Goal: Task Accomplishment & Management: Complete application form

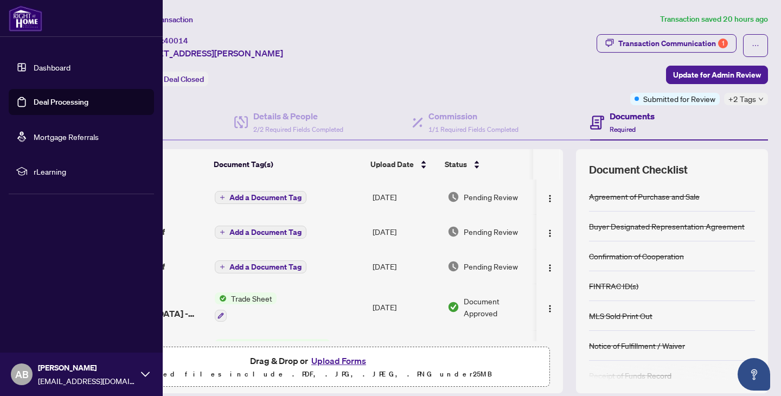
click at [34, 62] on link "Dashboard" at bounding box center [52, 67] width 37 height 10
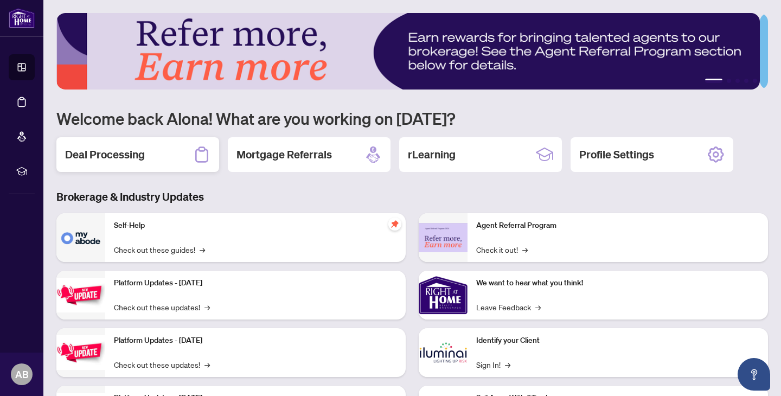
click at [120, 149] on h2 "Deal Processing" at bounding box center [105, 154] width 80 height 15
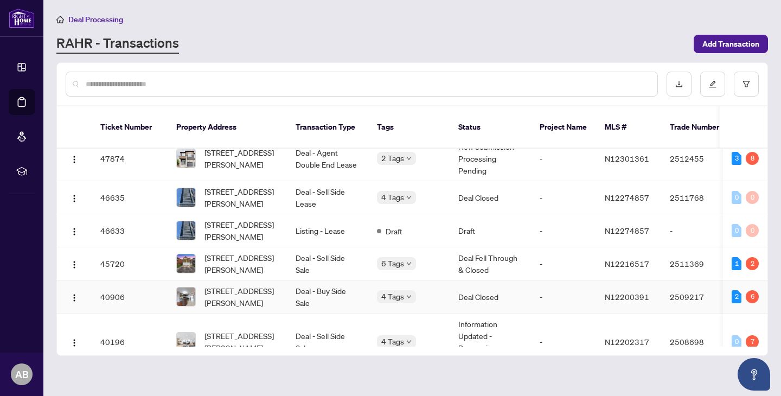
scroll to position [12, 0]
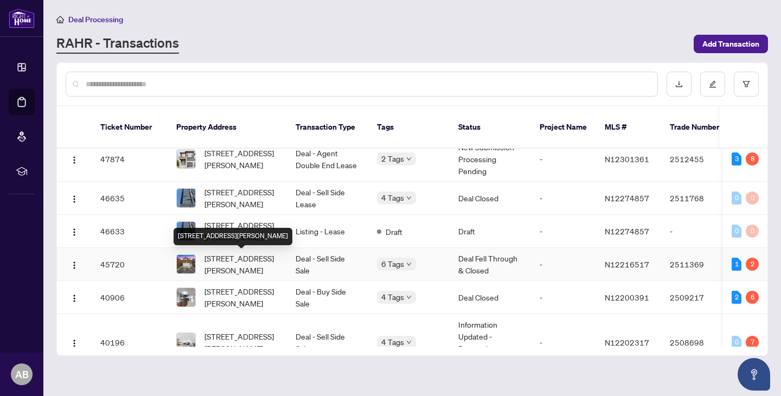
click at [240, 269] on span "[STREET_ADDRESS][PERSON_NAME]" at bounding box center [242, 264] width 74 height 24
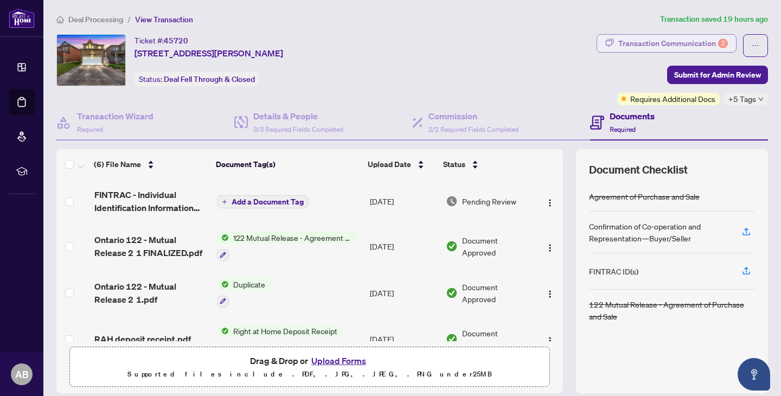
click at [694, 37] on div "Transaction Communication 2" at bounding box center [674, 43] width 110 height 17
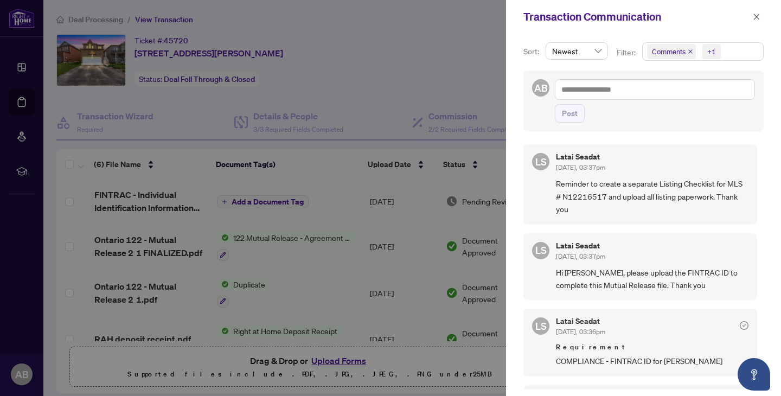
click at [333, 173] on div at bounding box center [390, 198] width 781 height 396
click at [20, 56] on div at bounding box center [390, 198] width 781 height 396
click at [759, 15] on icon "close" at bounding box center [757, 17] width 8 height 8
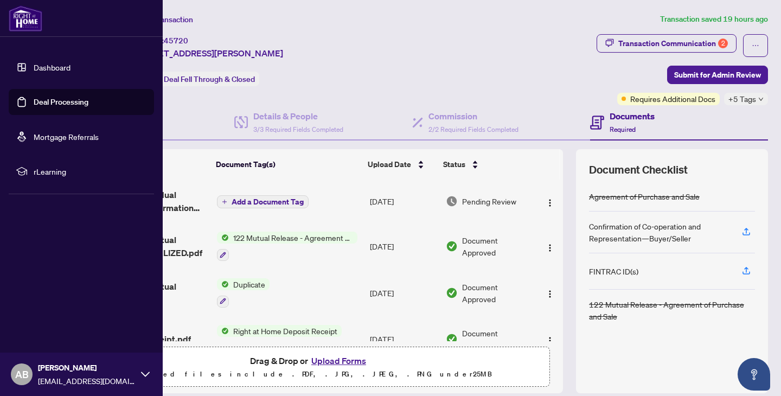
click at [49, 68] on link "Dashboard" at bounding box center [52, 67] width 37 height 10
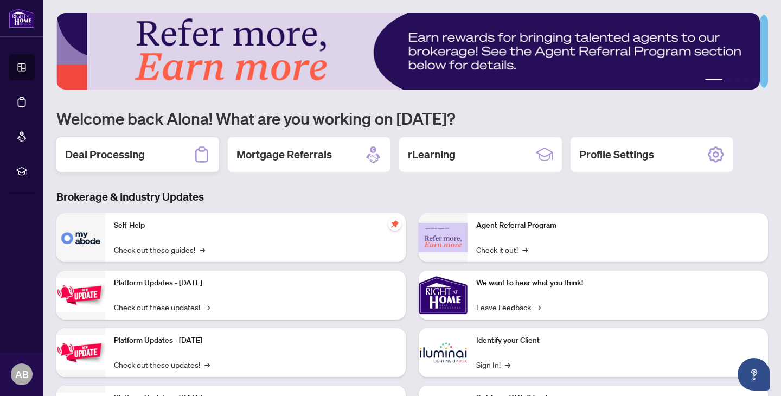
click at [133, 155] on h2 "Deal Processing" at bounding box center [105, 154] width 80 height 15
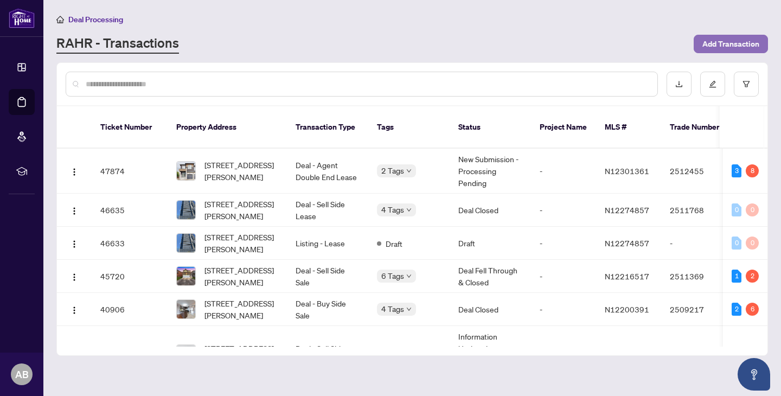
click at [728, 46] on span "Add Transaction" at bounding box center [731, 43] width 57 height 17
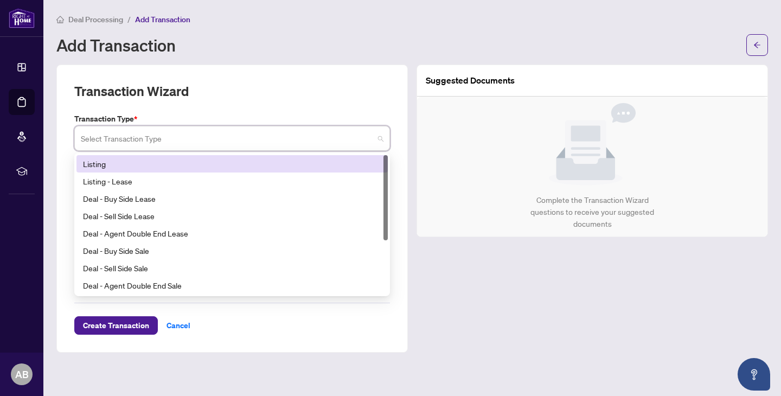
click at [205, 136] on input "search" at bounding box center [227, 140] width 293 height 24
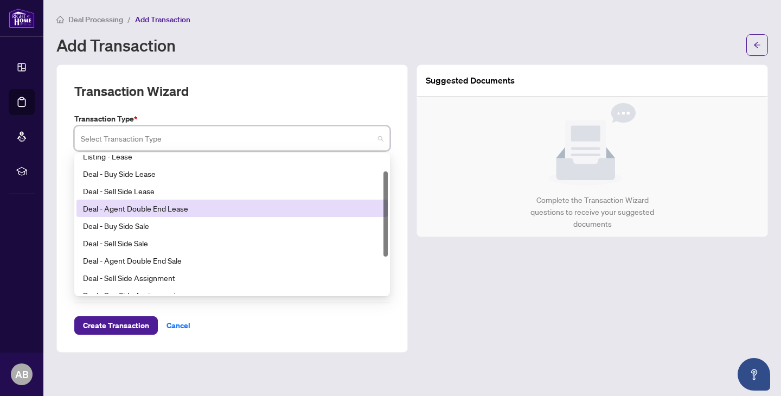
scroll to position [26, 0]
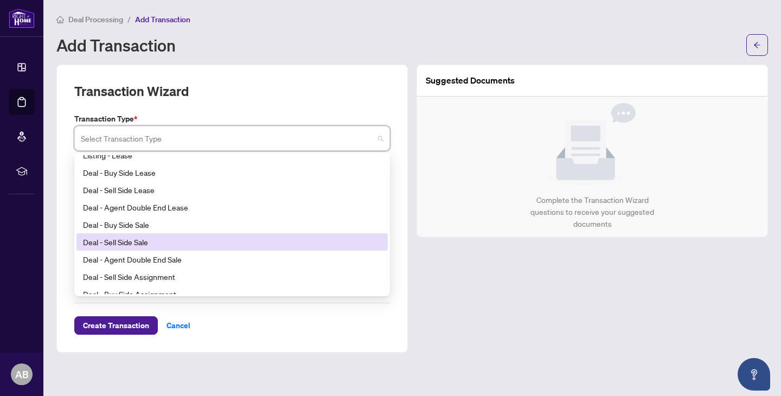
click at [161, 236] on div "Deal - Sell Side Sale" at bounding box center [232, 242] width 298 height 12
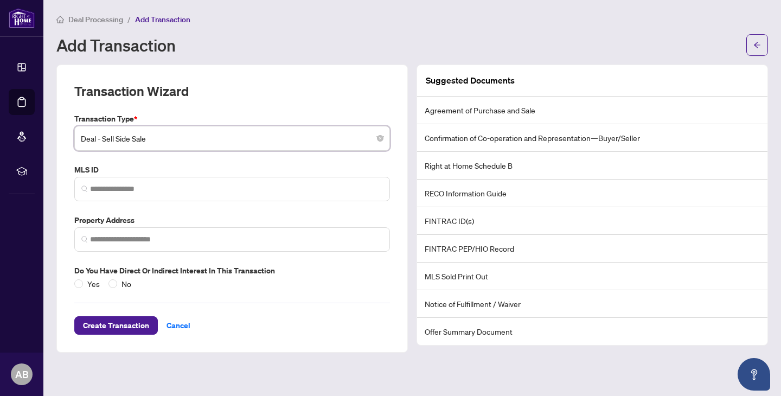
click at [151, 139] on span "Deal - Sell Side Sale" at bounding box center [232, 138] width 303 height 21
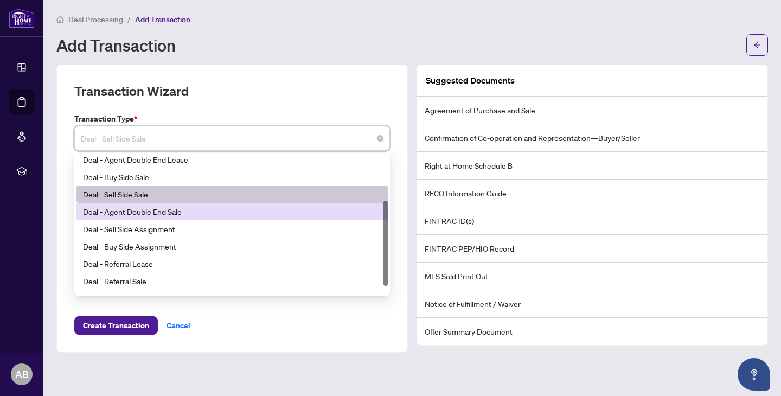
scroll to position [87, 0]
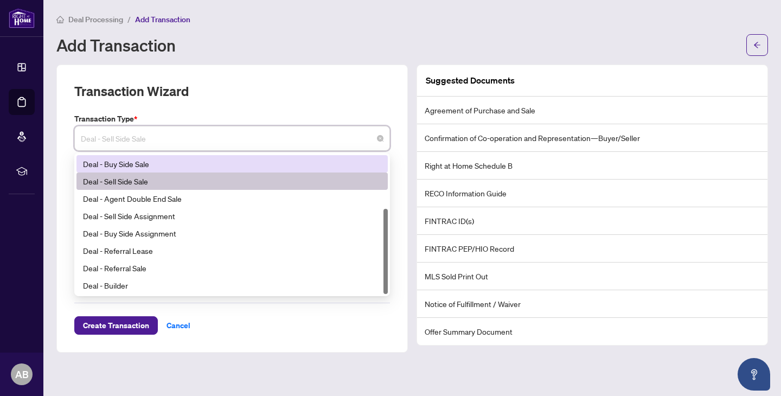
click at [194, 97] on div "Transaction Wizard" at bounding box center [232, 97] width 316 height 30
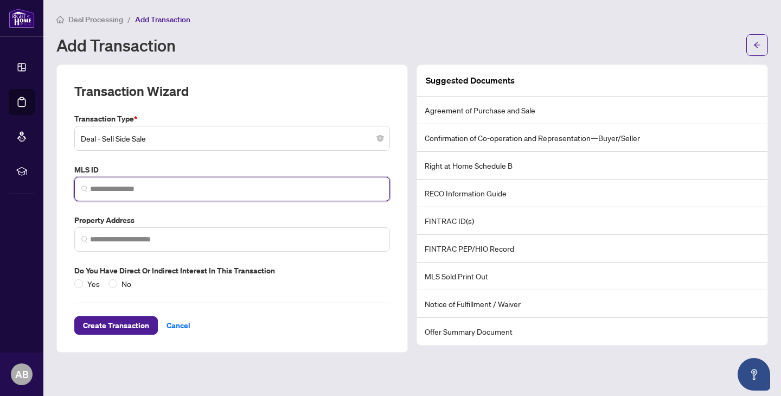
click at [116, 194] on input "search" at bounding box center [236, 188] width 293 height 11
paste input "*********"
type input "*********"
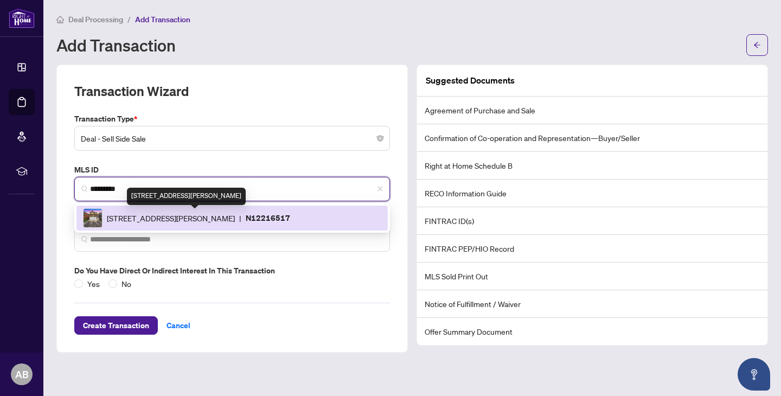
click at [157, 217] on span "[STREET_ADDRESS][PERSON_NAME]" at bounding box center [171, 218] width 128 height 12
type input "**********"
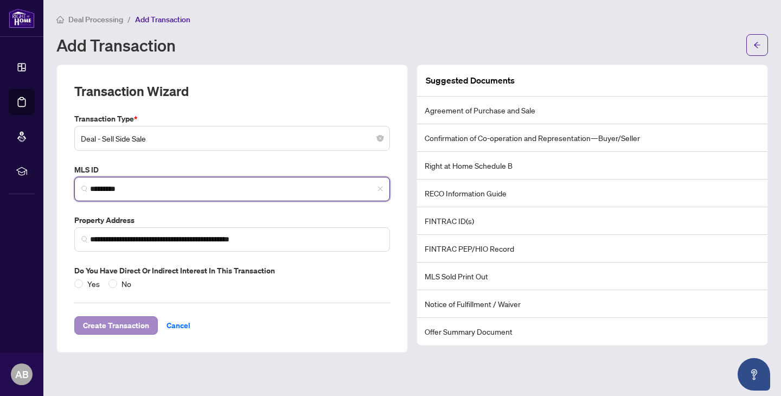
type input "*********"
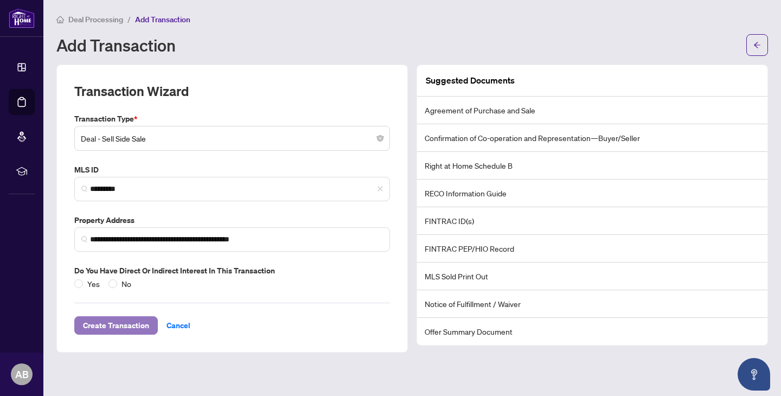
click at [113, 328] on span "Create Transaction" at bounding box center [116, 325] width 66 height 17
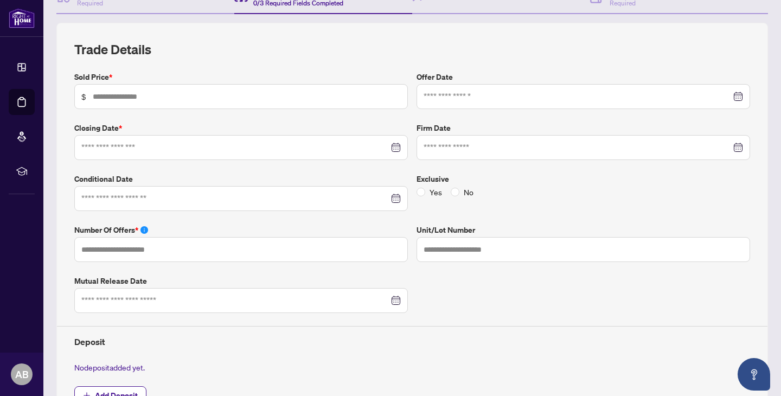
scroll to position [125, 0]
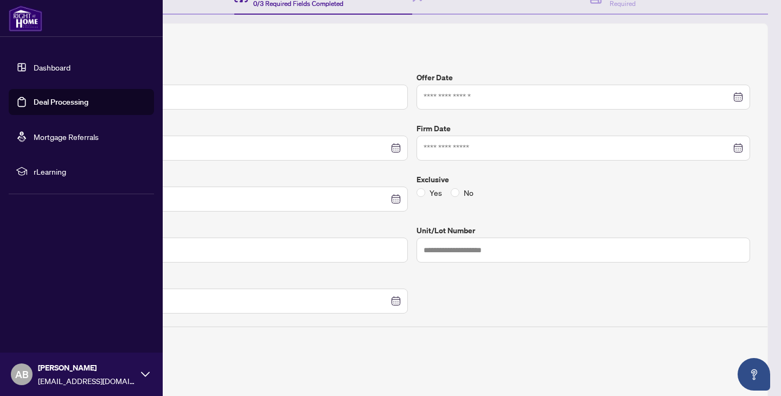
click at [68, 70] on link "Dashboard" at bounding box center [52, 67] width 37 height 10
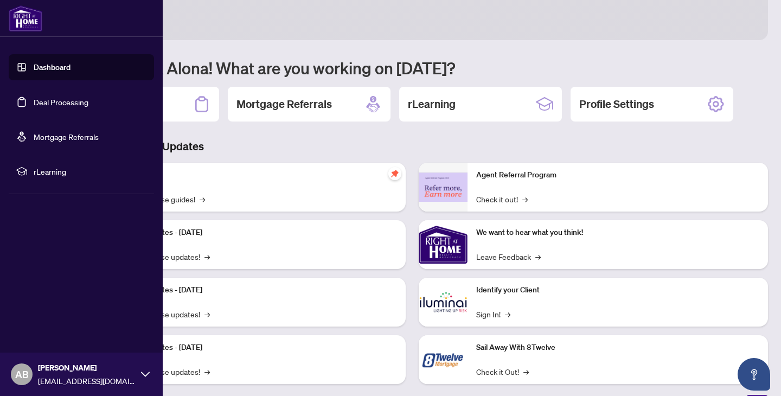
scroll to position [67, 0]
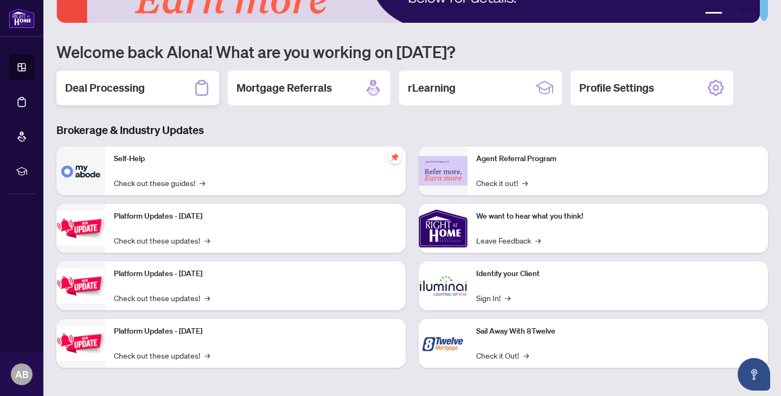
click at [127, 89] on h2 "Deal Processing" at bounding box center [105, 87] width 80 height 15
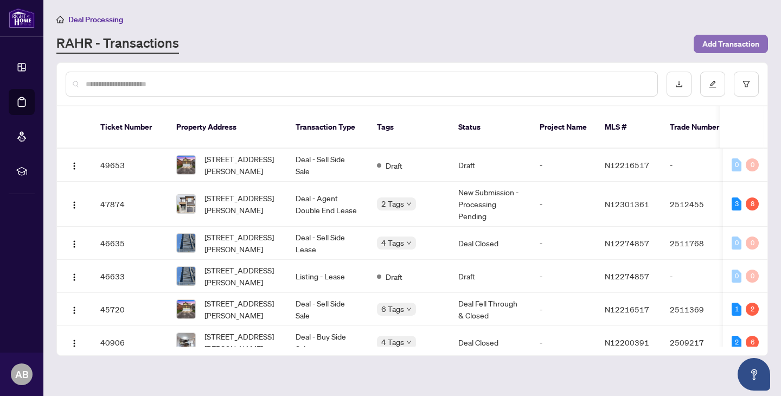
click at [720, 43] on span "Add Transaction" at bounding box center [731, 43] width 57 height 17
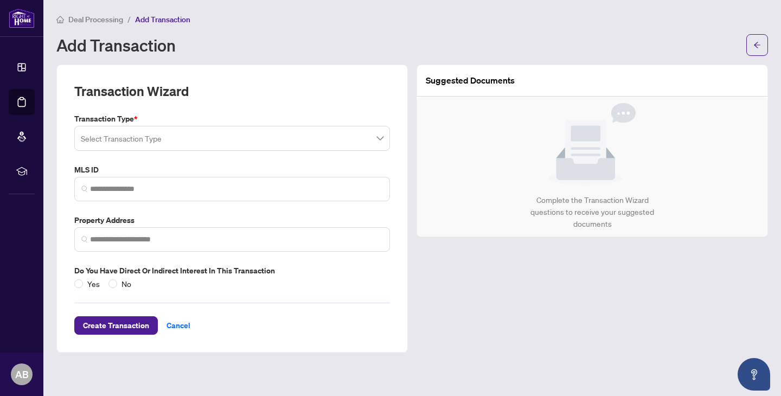
click at [157, 139] on input "search" at bounding box center [227, 140] width 293 height 24
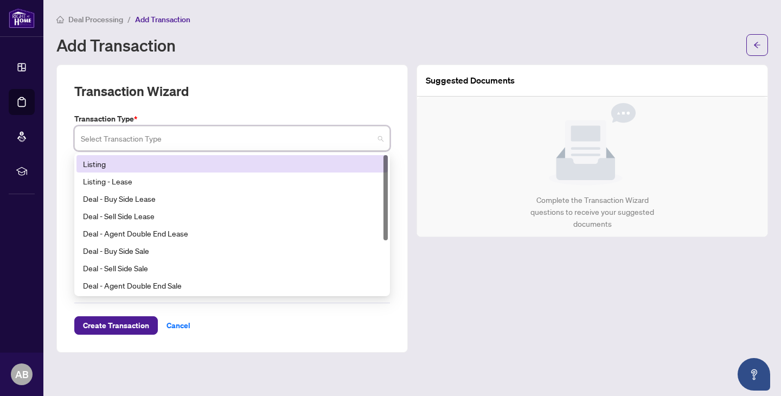
click at [143, 164] on div "Listing" at bounding box center [232, 164] width 298 height 12
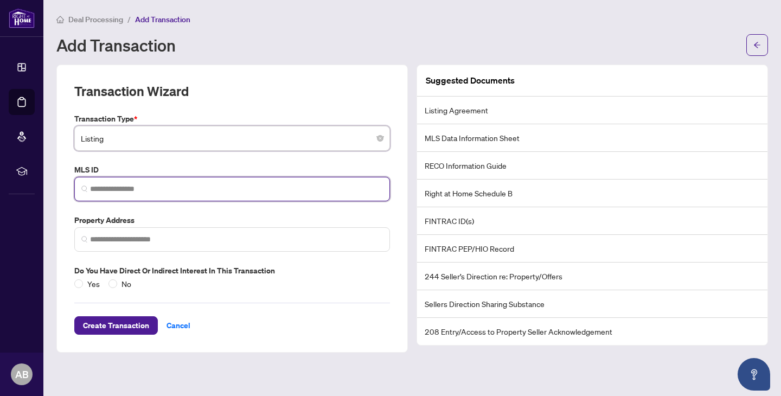
click at [111, 188] on input "search" at bounding box center [236, 188] width 293 height 11
paste input "*********"
type input "*********"
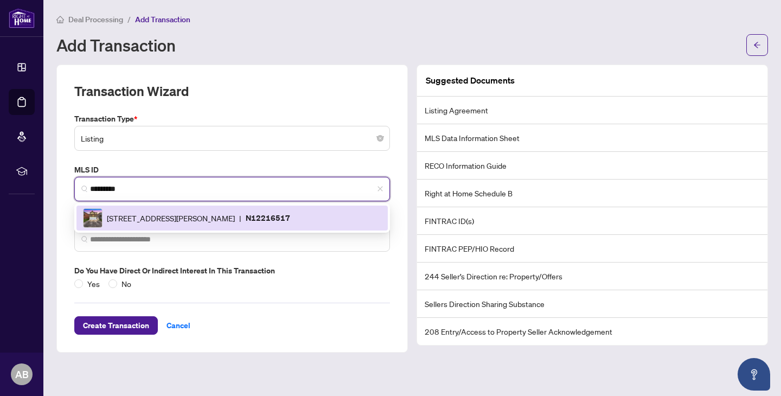
click at [175, 217] on span "[STREET_ADDRESS][PERSON_NAME]" at bounding box center [171, 218] width 128 height 12
type input "**********"
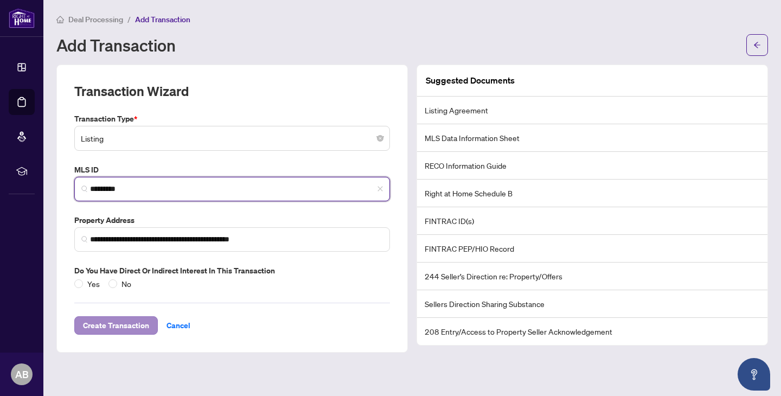
type input "*********"
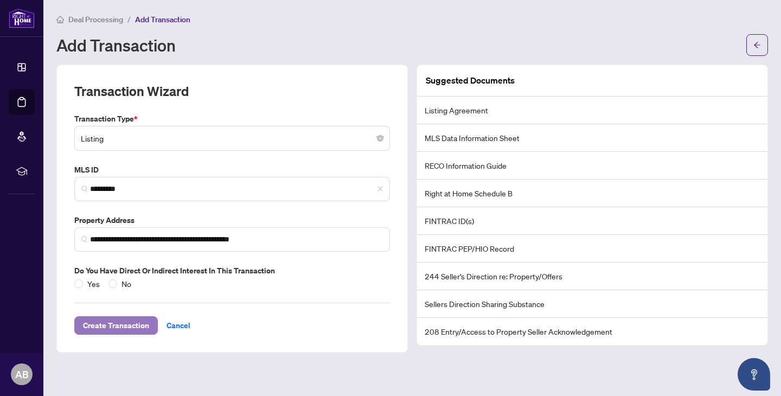
click at [111, 327] on span "Create Transaction" at bounding box center [116, 325] width 66 height 17
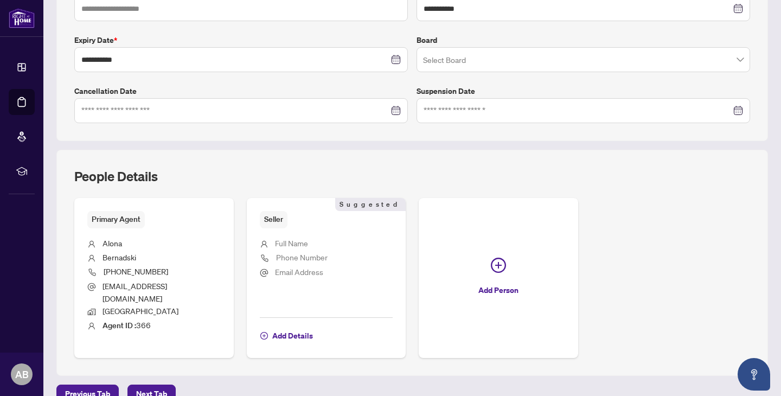
scroll to position [312, 0]
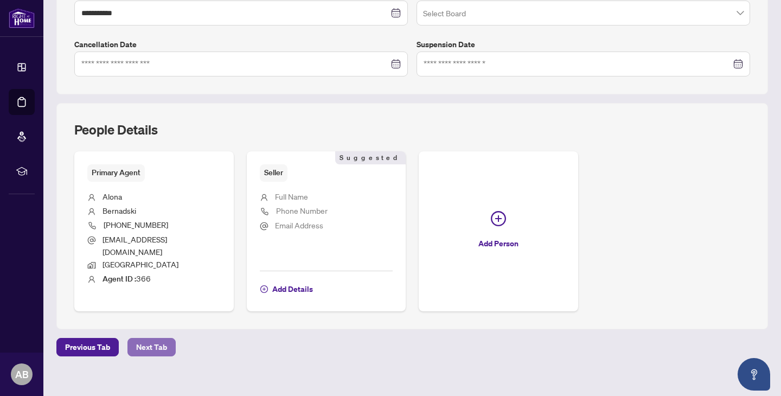
click at [144, 339] on span "Next Tab" at bounding box center [151, 347] width 31 height 17
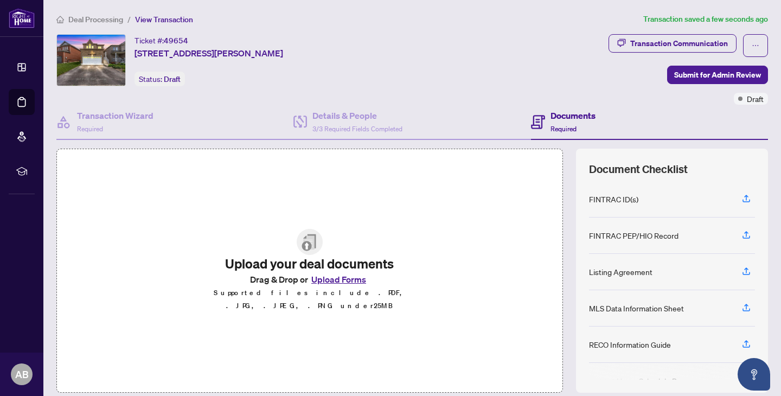
click at [336, 284] on button "Upload Forms" at bounding box center [338, 279] width 61 height 14
click at [326, 282] on button "Upload Forms" at bounding box center [338, 279] width 61 height 14
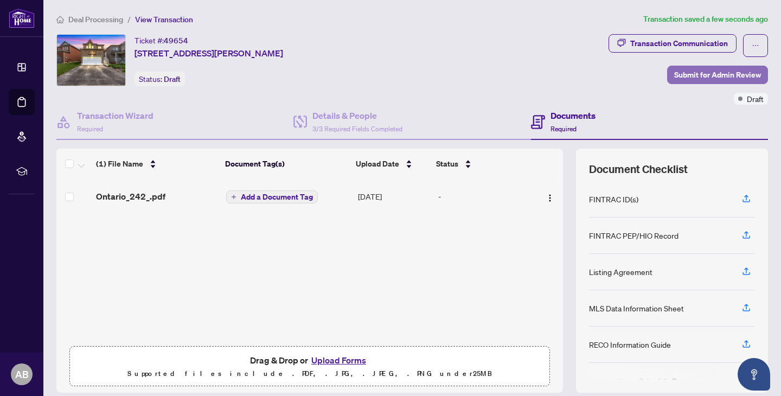
click at [700, 73] on span "Submit for Admin Review" at bounding box center [718, 74] width 87 height 17
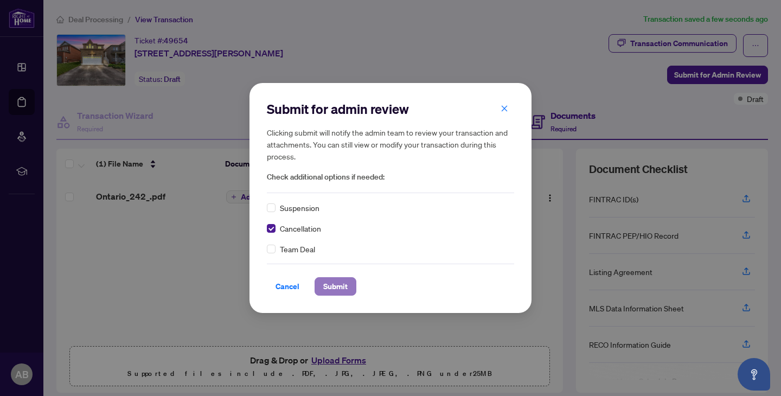
click at [326, 286] on span "Submit" at bounding box center [335, 286] width 24 height 17
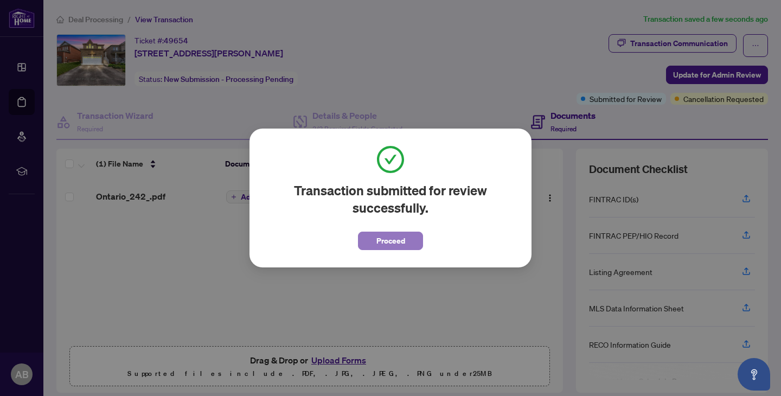
click at [386, 242] on span "Proceed" at bounding box center [391, 240] width 29 height 17
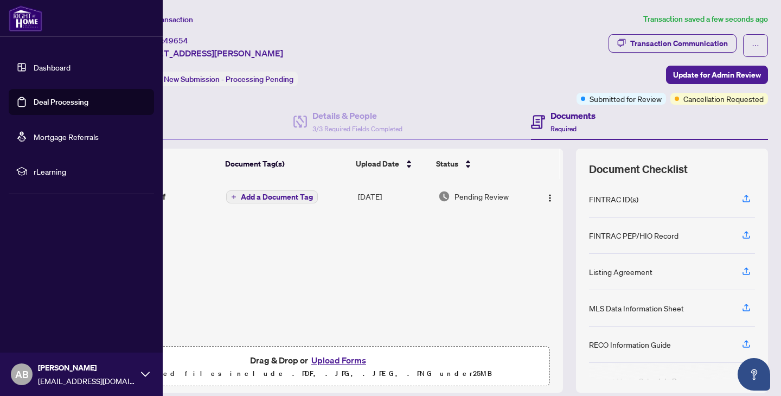
click at [34, 65] on link "Dashboard" at bounding box center [52, 67] width 37 height 10
